Goal: Find specific page/section: Find specific page/section

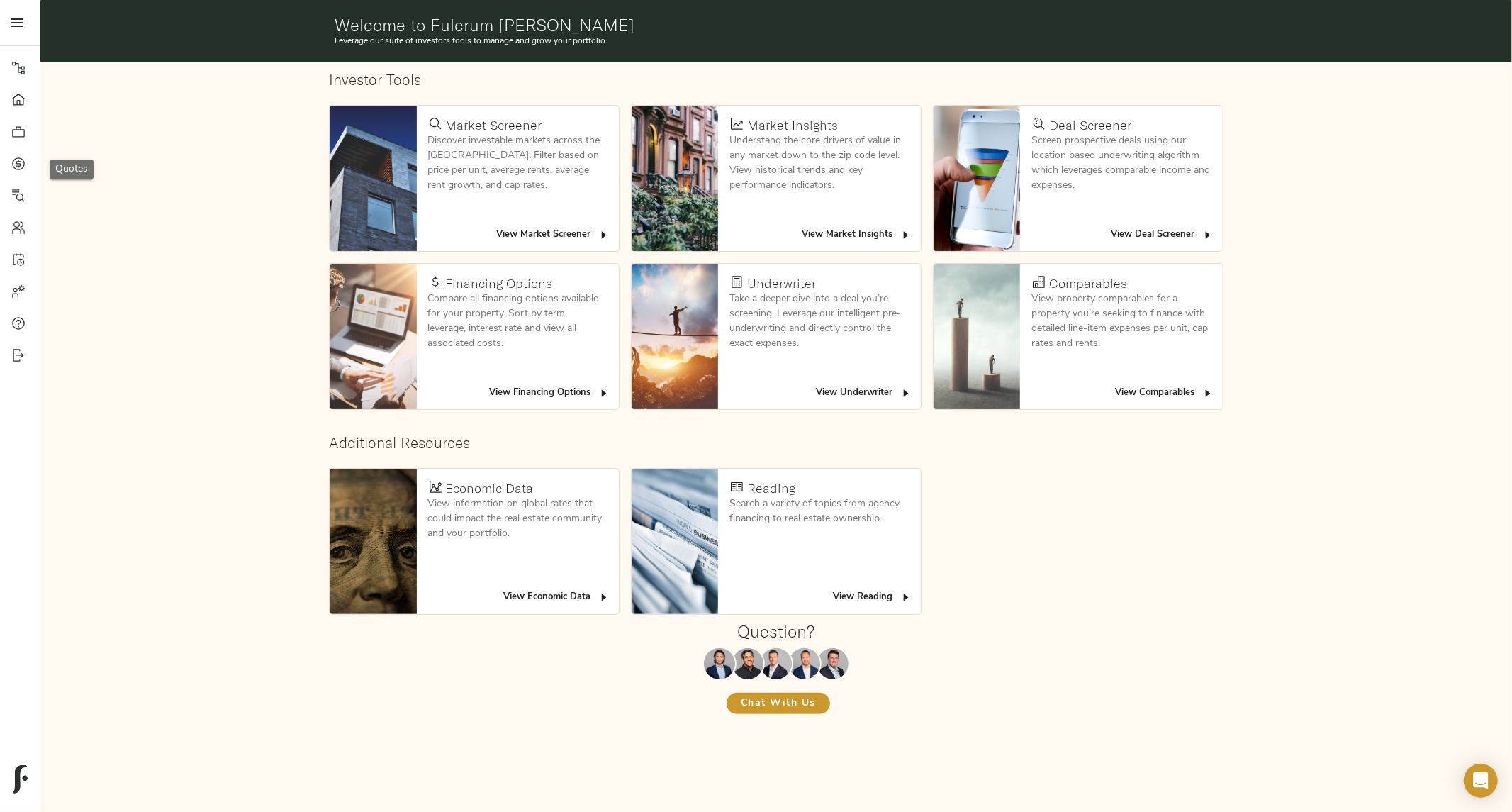
click at [16, 173] on link "Quotes" at bounding box center [20, 163] width 40 height 32
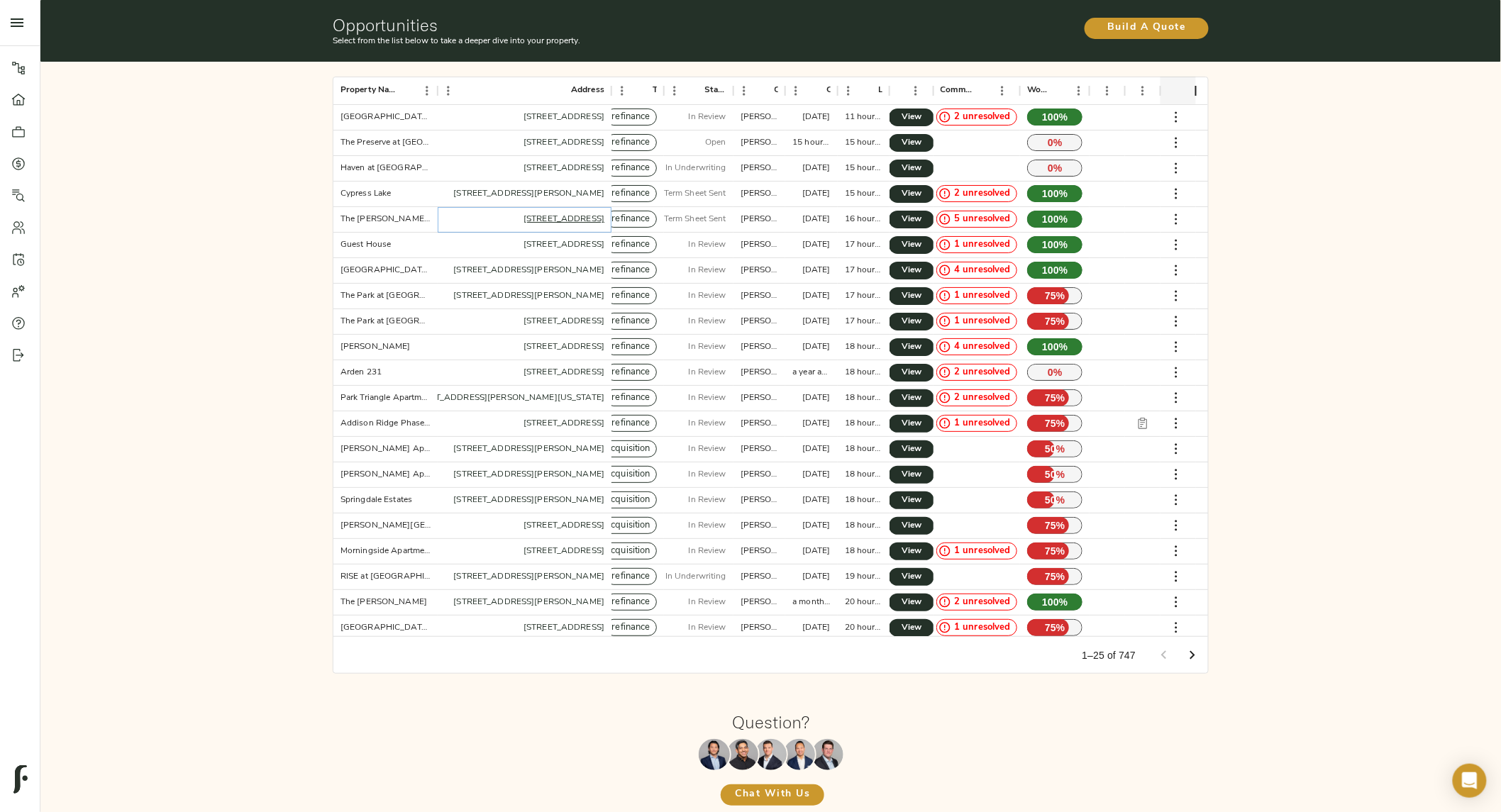
click at [534, 216] on link "549 Peachtree St NE, Atlanta, GA 30308, USA" at bounding box center [564, 219] width 81 height 8
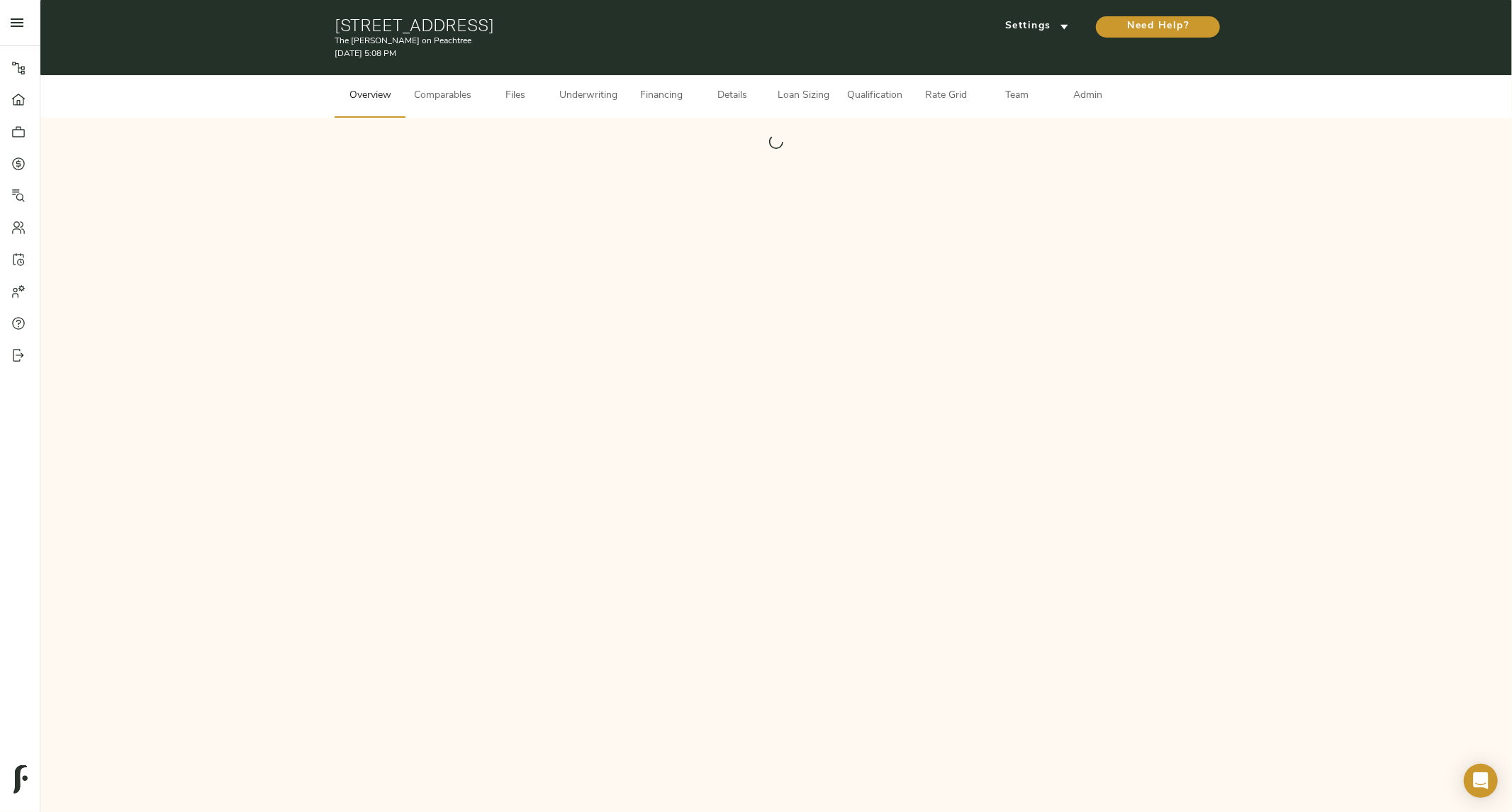
drag, startPoint x: 323, startPoint y: 26, endPoint x: 653, endPoint y: 33, distance: 330.1
click at [653, 33] on div "[STREET_ADDRESS] The [PERSON_NAME] on Peachtree [DATE] 5:08 PM Settings Need He…" at bounding box center [776, 38] width 1472 height 75
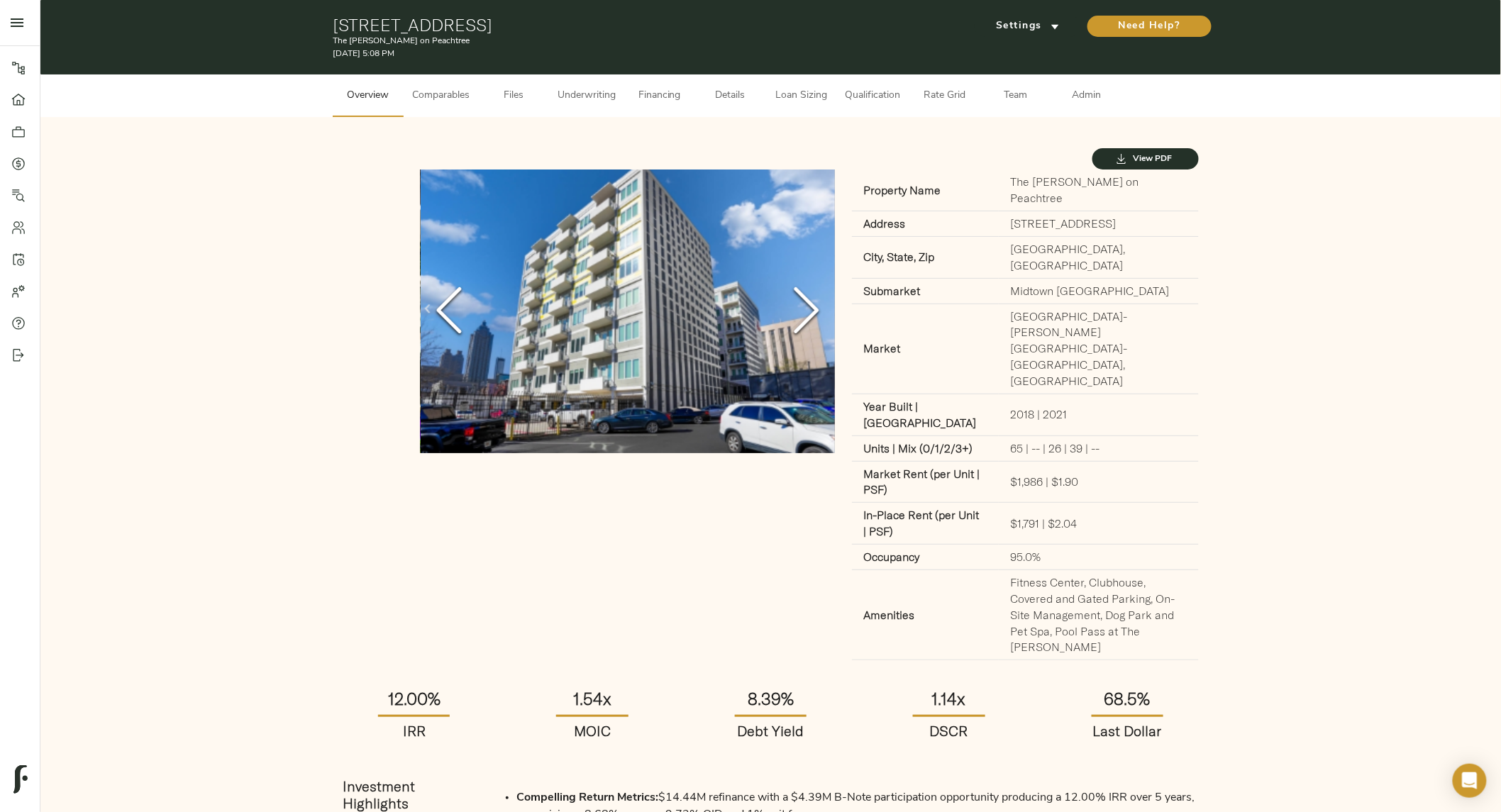
copy h1 "[STREET_ADDRESS]"
